Goal: Use online tool/utility: Utilize a website feature to perform a specific function

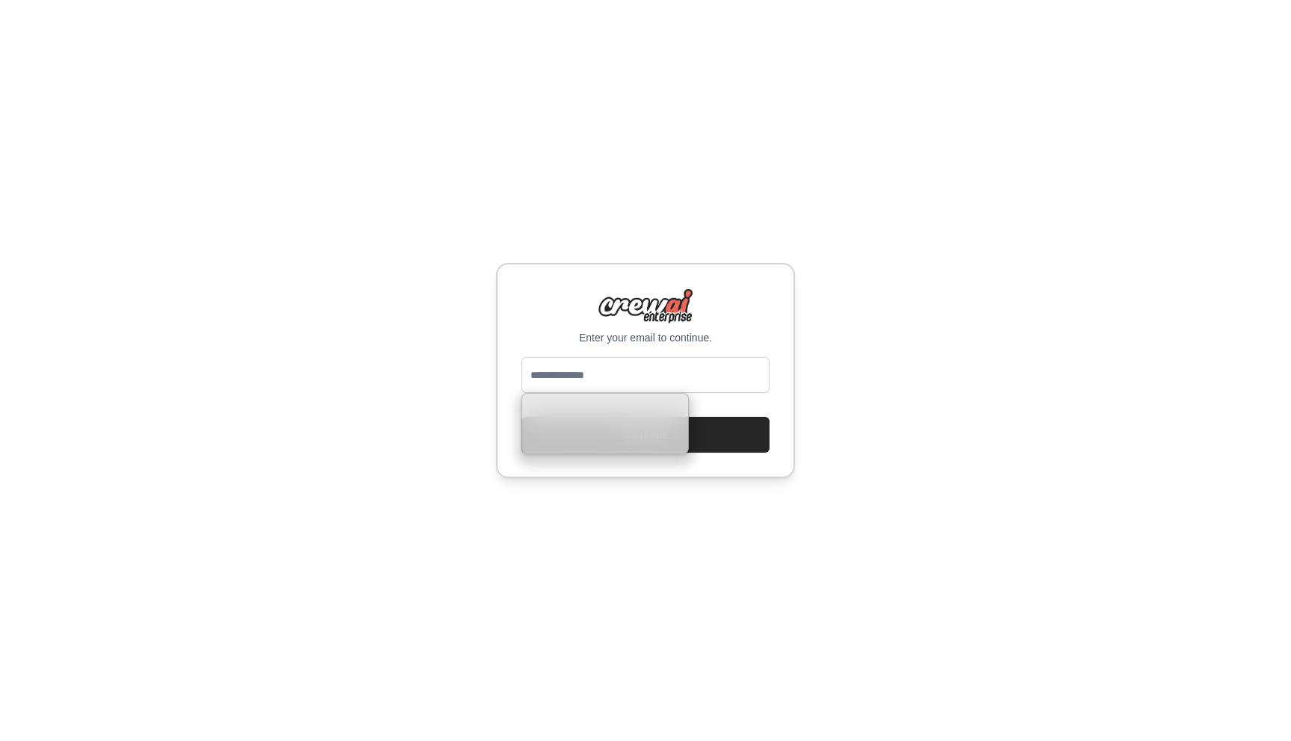
click at [383, 372] on div "Enter your email to continue. Continue" at bounding box center [645, 370] width 1291 height 741
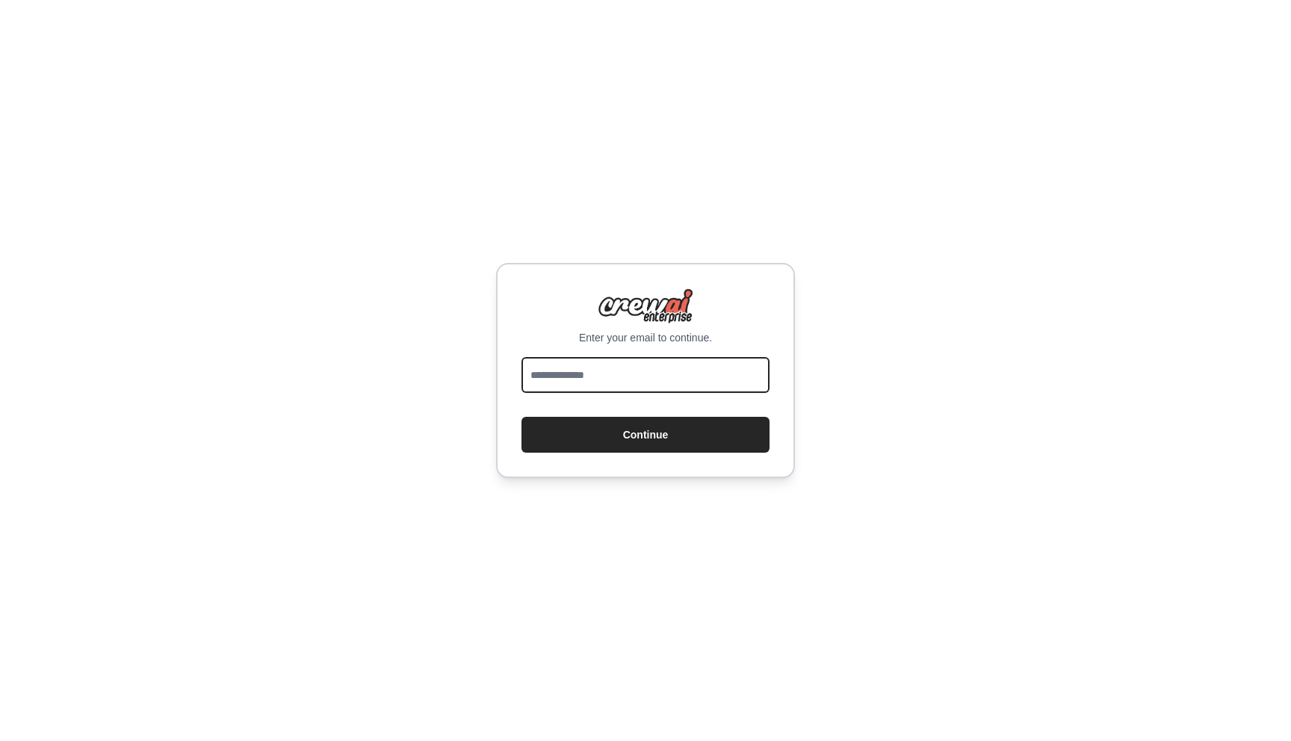
click at [614, 366] on input "email" at bounding box center [646, 375] width 248 height 36
type input "*"
type input "**********"
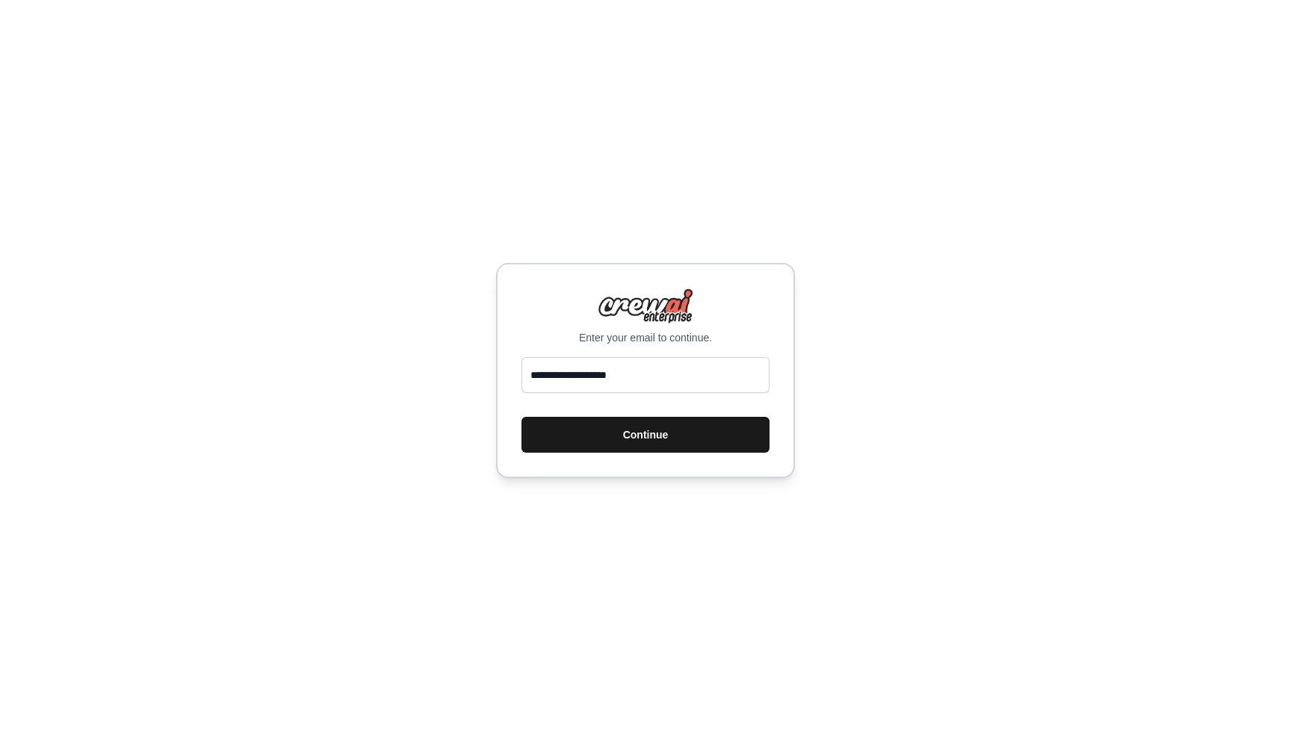
click at [631, 431] on button "Continue" at bounding box center [646, 435] width 248 height 36
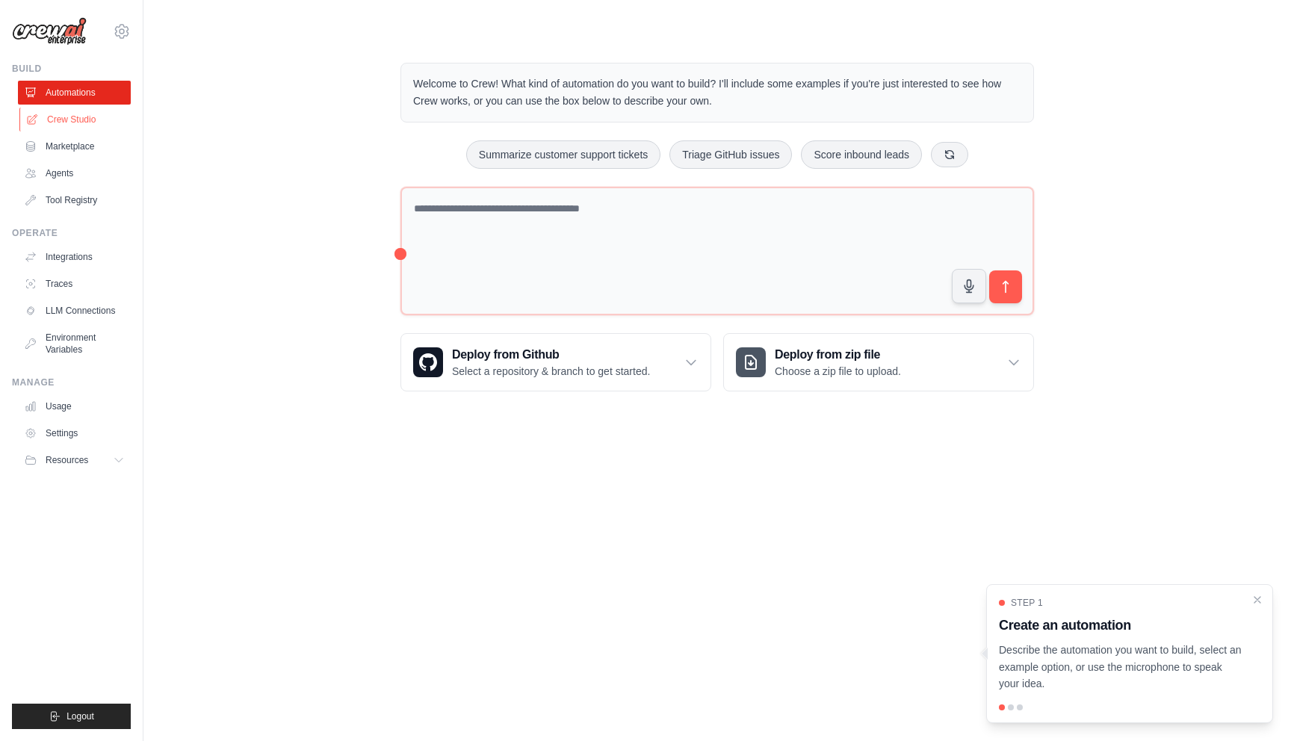
click at [98, 121] on link "Crew Studio" at bounding box center [75, 120] width 113 height 24
click at [84, 119] on link "Crew Studio" at bounding box center [75, 120] width 113 height 24
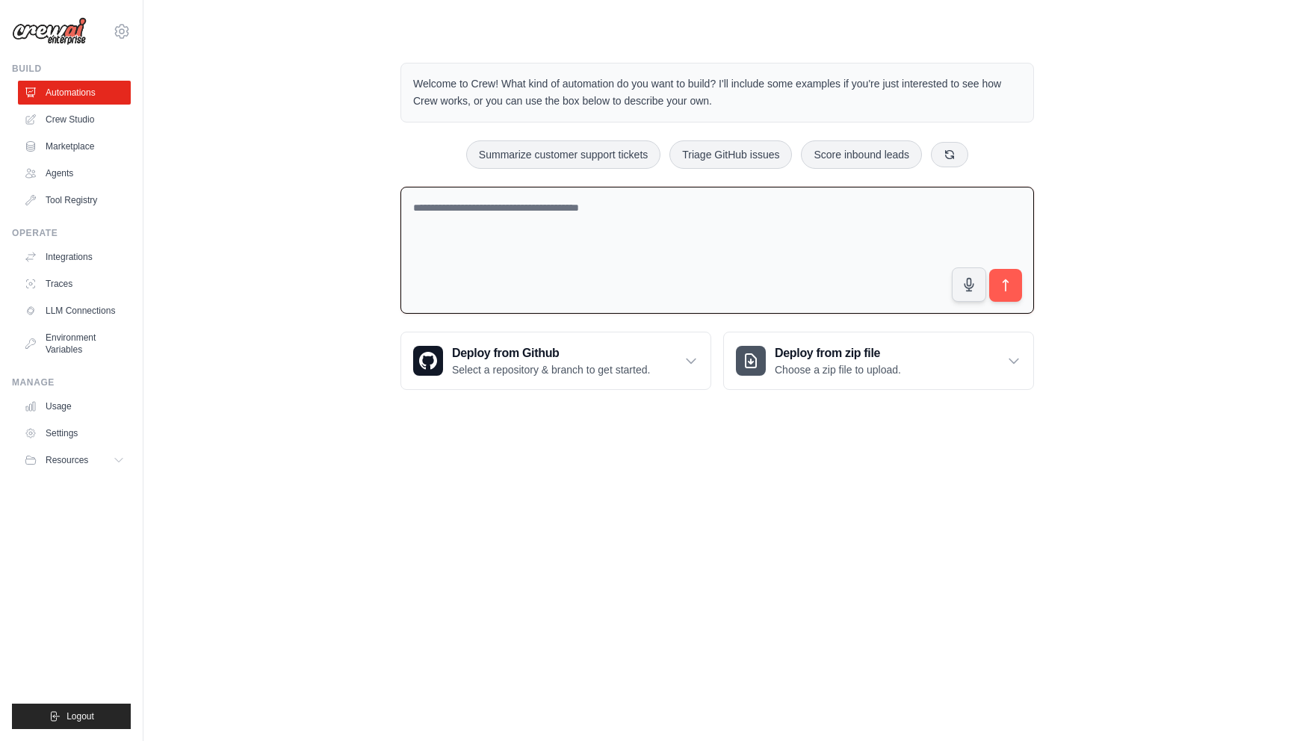
click at [530, 218] on textarea at bounding box center [718, 251] width 634 height 128
click at [693, 252] on textarea at bounding box center [718, 251] width 634 height 128
